Goal: Information Seeking & Learning: Learn about a topic

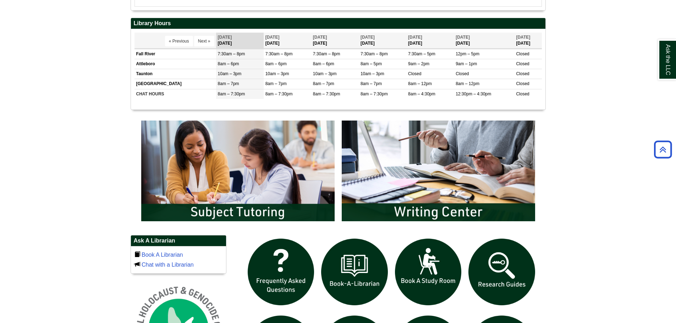
scroll to position [320, 0]
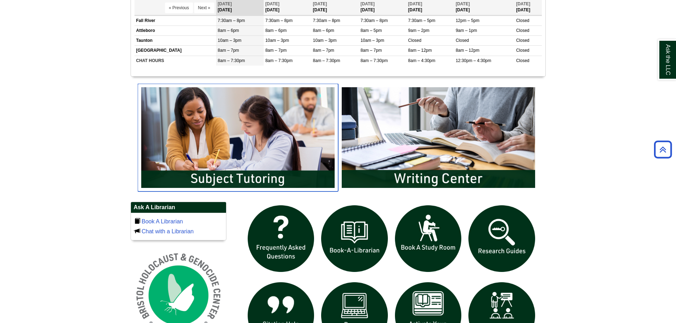
click at [227, 172] on img "slideshow" at bounding box center [238, 138] width 201 height 108
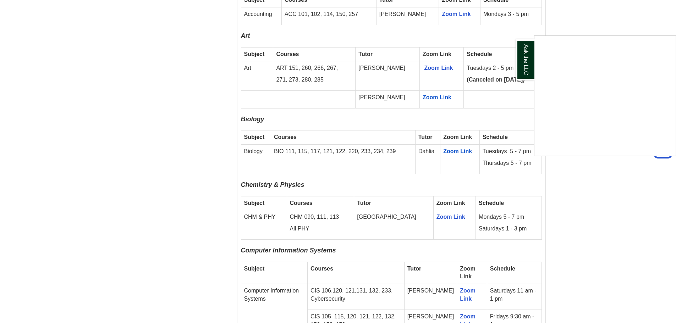
scroll to position [639, 0]
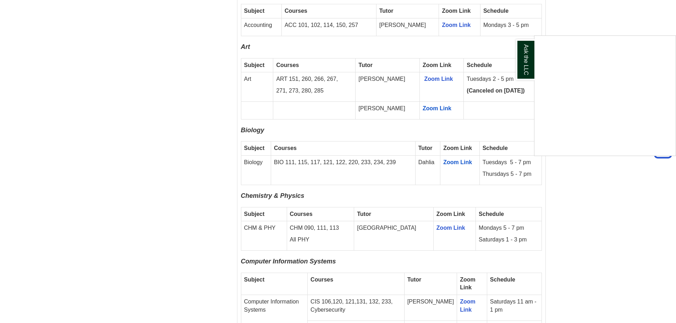
click at [593, 209] on div "Ask the LLC" at bounding box center [338, 161] width 676 height 323
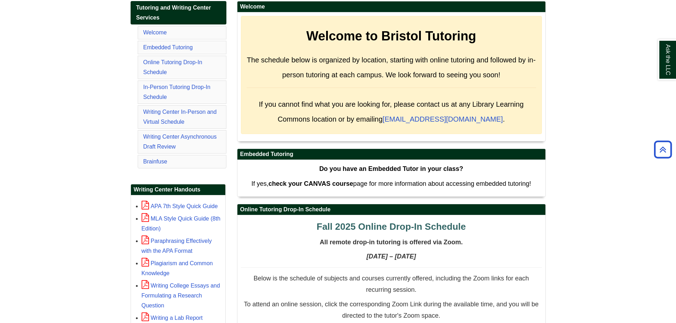
scroll to position [142, 0]
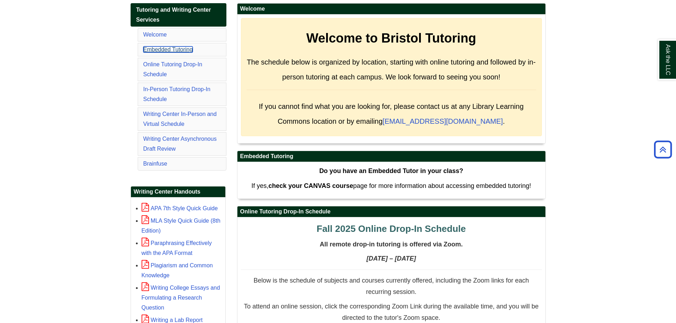
click at [184, 49] on link "Embedded Tutoring" at bounding box center [168, 50] width 50 height 6
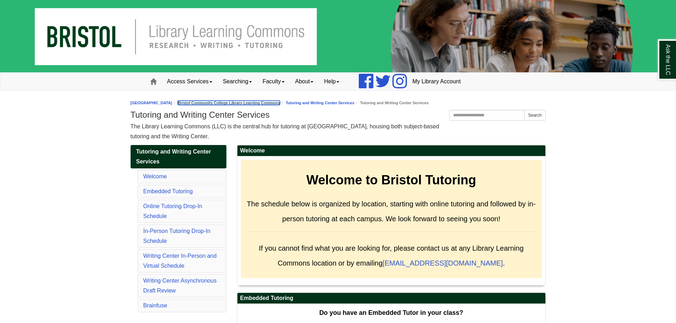
click at [269, 104] on link "Bristol Community College Library Learning Commons" at bounding box center [229, 103] width 102 height 4
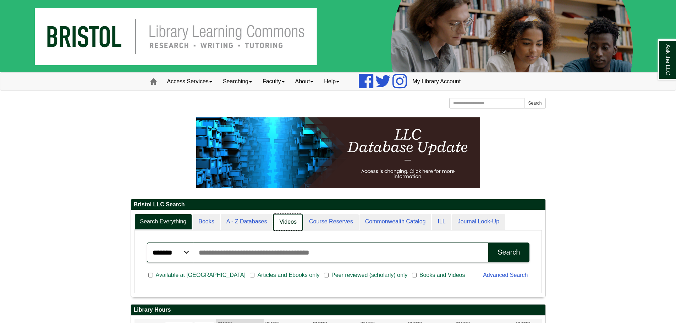
scroll to position [4, 4]
click at [285, 221] on link "Videos" at bounding box center [287, 222] width 29 height 17
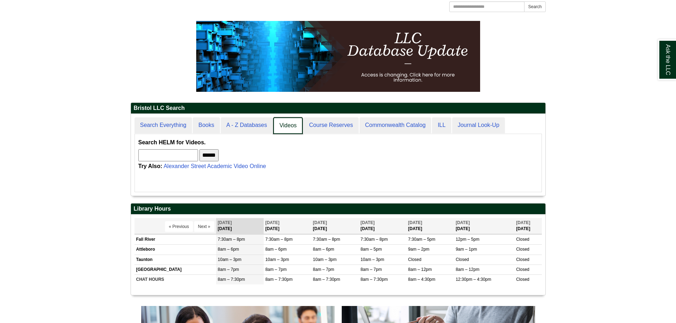
scroll to position [107, 0]
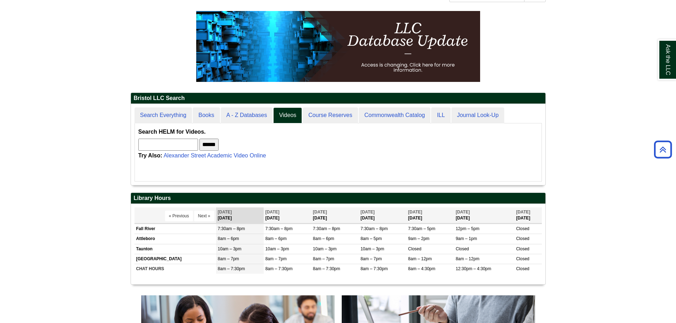
click at [179, 145] on input "text" at bounding box center [168, 145] width 60 height 12
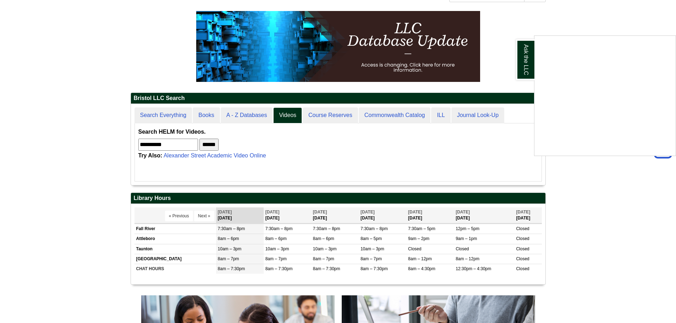
type input "**********"
click at [200, 139] on input "******" at bounding box center [209, 145] width 19 height 12
click at [176, 146] on div "Ask the LLC" at bounding box center [338, 161] width 676 height 323
drag, startPoint x: 176, startPoint y: 146, endPoint x: 130, endPoint y: 139, distance: 47.3
click at [130, 139] on div "Bristol LLC Search Search Everything Books A - Z Databases Videos Course Reserv…" at bounding box center [338, 210] width 426 height 399
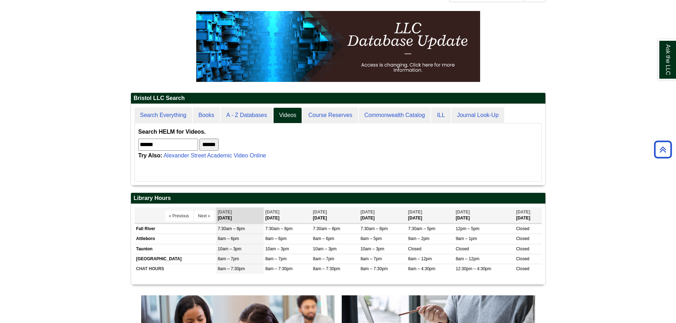
type input "******"
click at [200, 139] on input "******" at bounding box center [209, 145] width 19 height 12
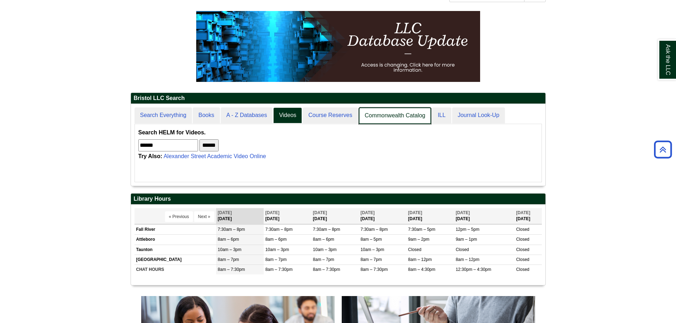
scroll to position [82, 415]
click at [397, 118] on link "Commonwealth Catalog" at bounding box center [395, 116] width 73 height 17
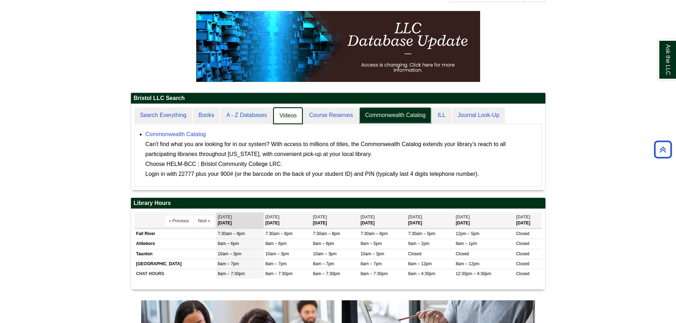
scroll to position [4, 4]
click at [286, 115] on link "Videos" at bounding box center [287, 116] width 29 height 17
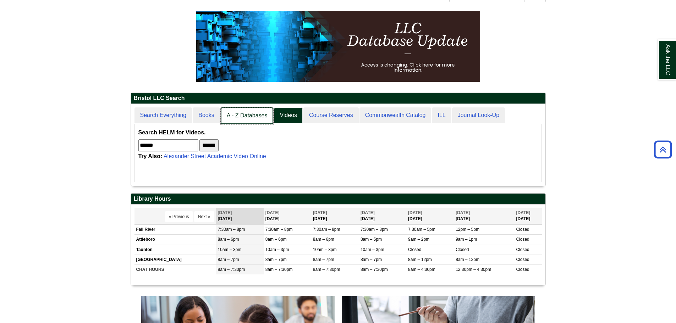
click at [254, 115] on link "A - Z Databases" at bounding box center [247, 116] width 53 height 17
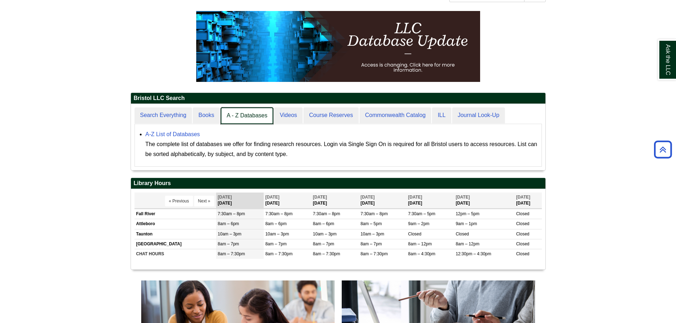
scroll to position [66, 415]
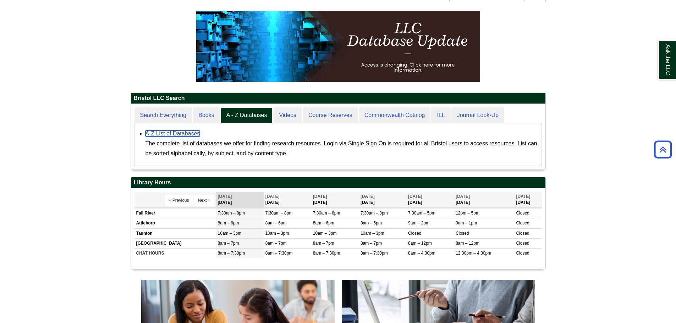
click at [186, 136] on link "A-Z List of Databases" at bounding box center [173, 134] width 55 height 6
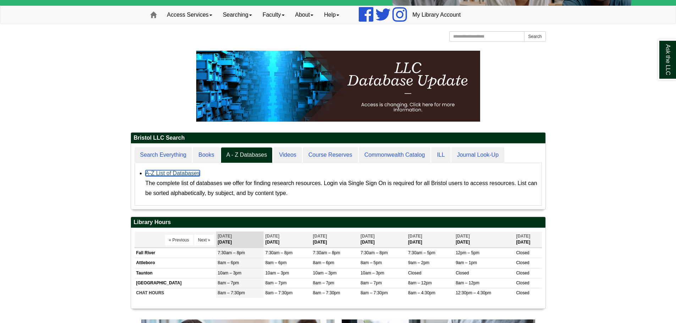
scroll to position [66, 415]
